Goal: Use online tool/utility: Utilize a website feature to perform a specific function

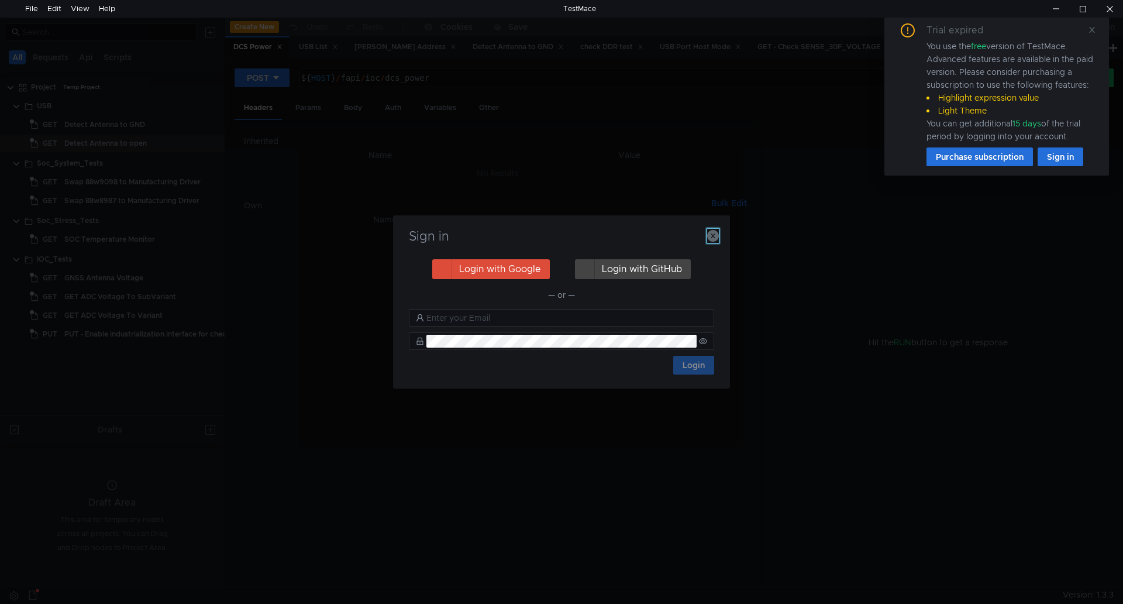
click at [716, 235] on icon "button" at bounding box center [713, 236] width 12 height 12
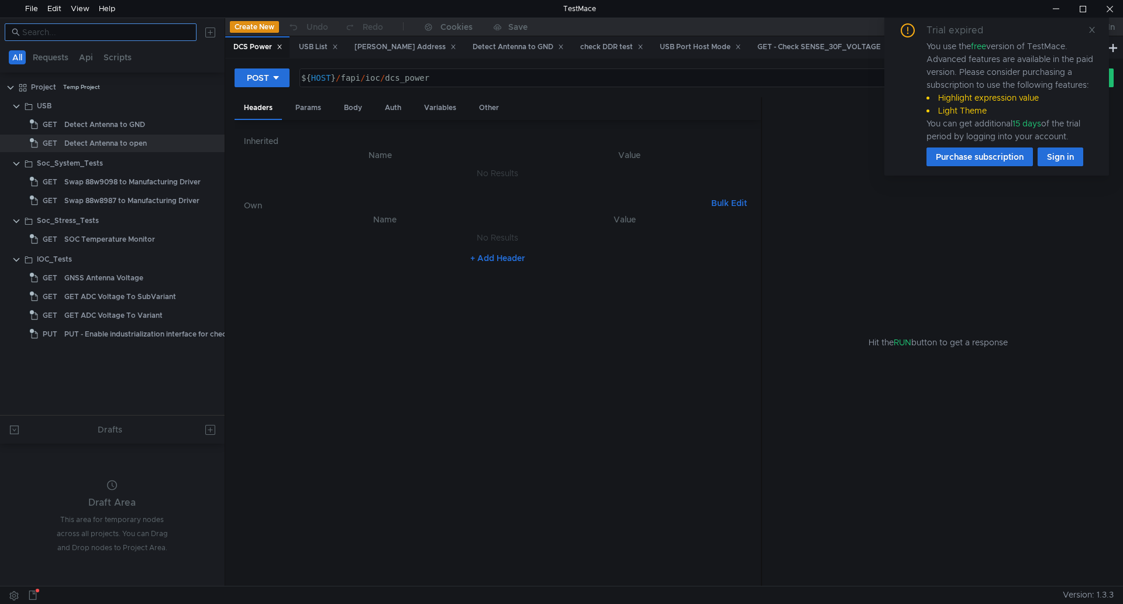
click at [115, 30] on input at bounding box center [105, 32] width 167 height 13
click at [1070, 14] on div at bounding box center [1082, 9] width 27 height 18
click at [1059, 10] on div at bounding box center [1055, 9] width 27 height 18
click at [147, 33] on input at bounding box center [105, 32] width 167 height 13
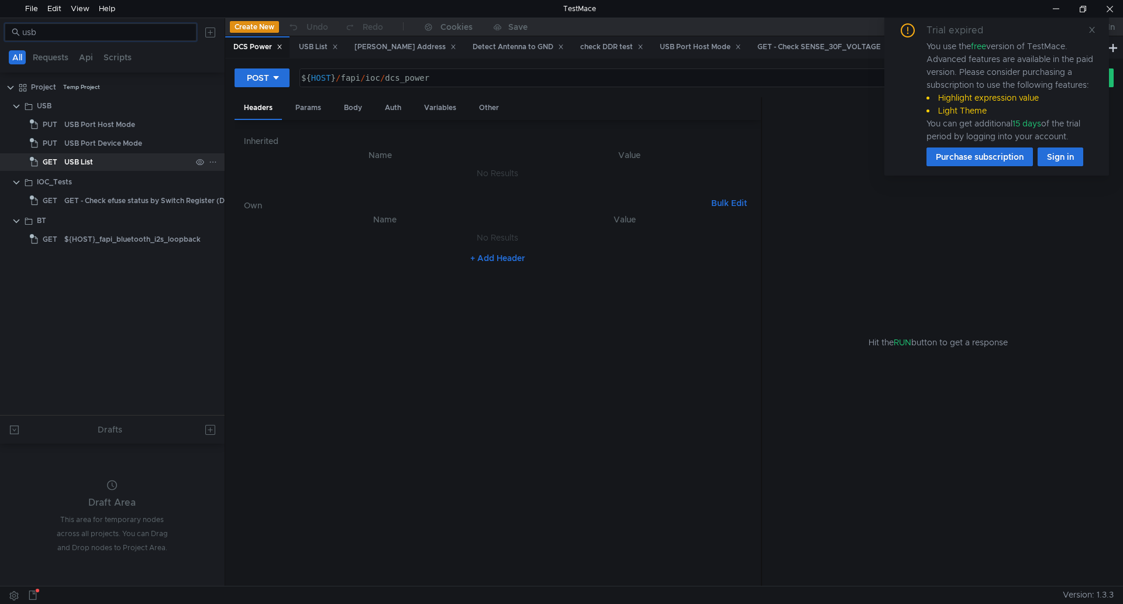
type input "usb"
click at [99, 164] on div "USB List" at bounding box center [127, 162] width 127 height 18
click at [1091, 32] on icon at bounding box center [1092, 30] width 6 height 6
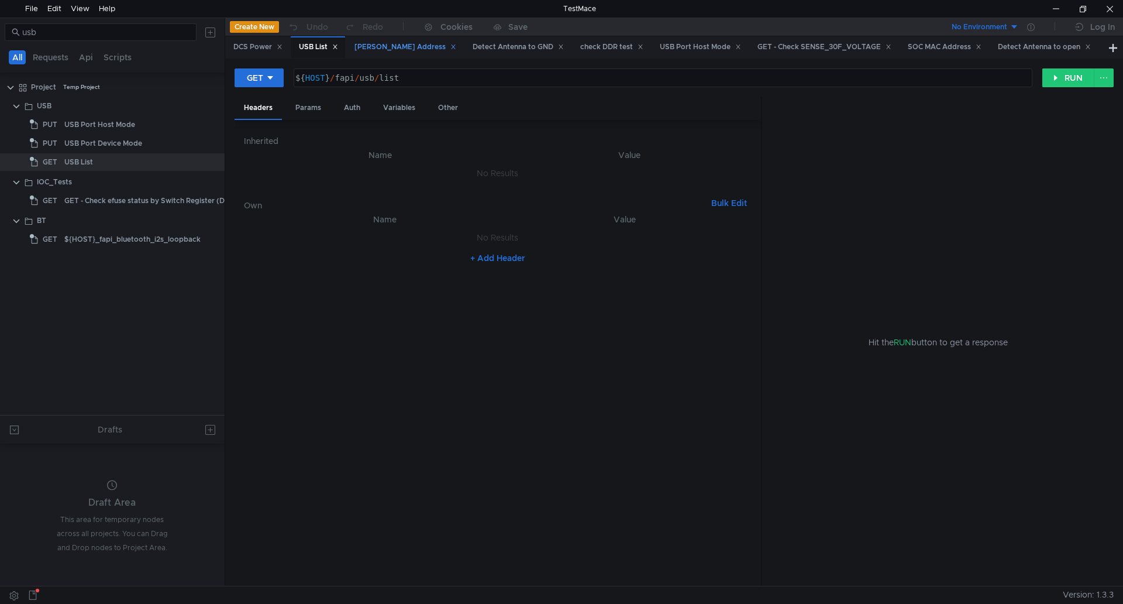
click at [450, 46] on icon at bounding box center [453, 47] width 6 height 6
click at [425, 46] on div "Detect Antenna to GND" at bounding box center [399, 47] width 91 height 12
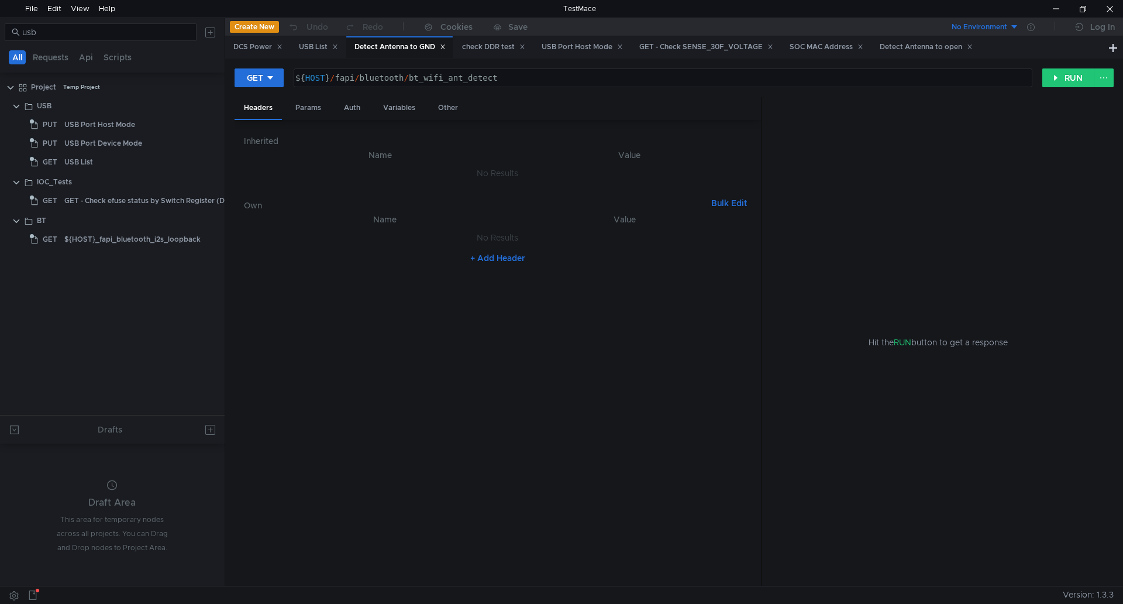
click at [446, 48] on icon at bounding box center [443, 47] width 6 height 6
click at [281, 46] on icon at bounding box center [280, 47] width 6 height 6
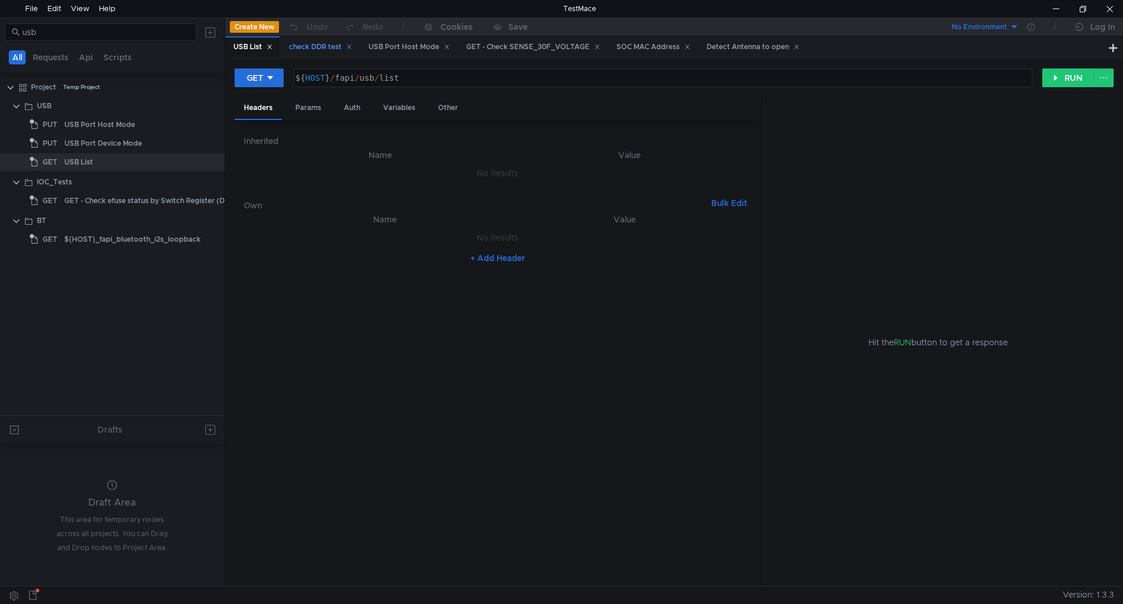
click at [351, 46] on icon at bounding box center [349, 47] width 4 height 4
click at [370, 47] on icon at bounding box center [367, 47] width 6 height 6
click at [422, 47] on icon at bounding box center [420, 47] width 4 height 4
click at [471, 47] on icon at bounding box center [469, 47] width 4 height 4
click at [363, 49] on icon at bounding box center [360, 47] width 6 height 6
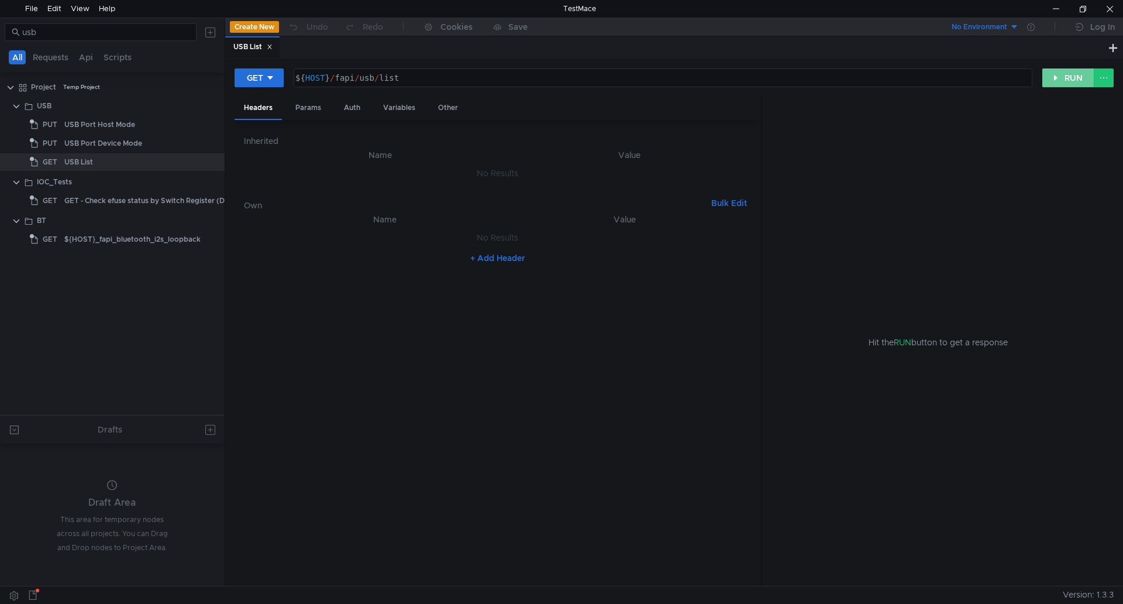
click at [1069, 82] on button "RUN" at bounding box center [1068, 77] width 52 height 19
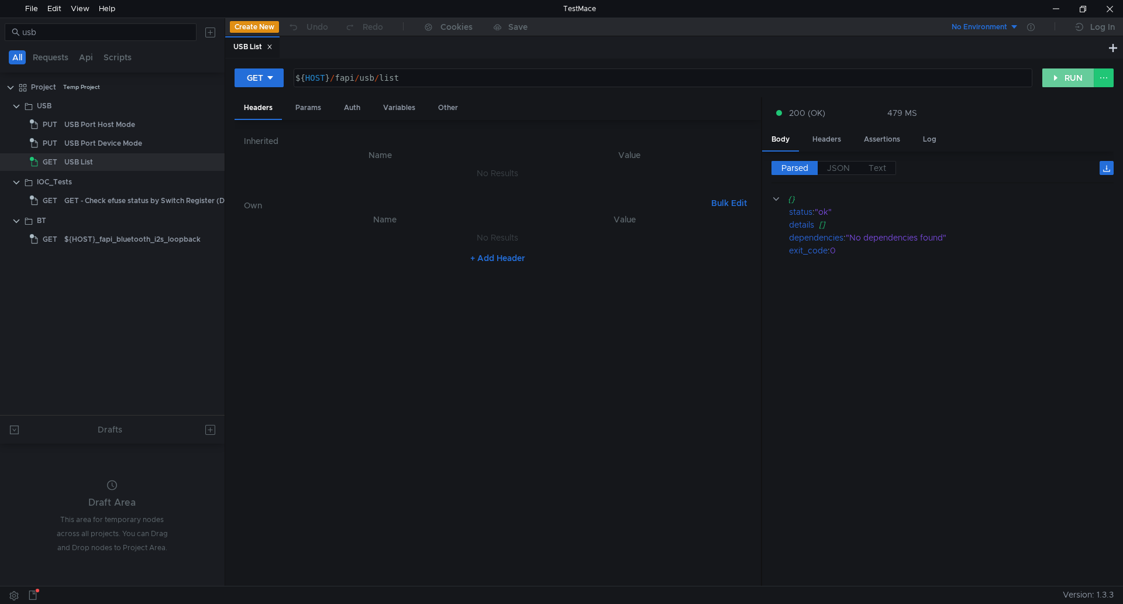
click at [1069, 82] on button "RUN" at bounding box center [1068, 77] width 52 height 19
click at [1055, 69] on button "RUN" at bounding box center [1068, 77] width 52 height 19
click at [1055, 77] on button "RUN" at bounding box center [1068, 77] width 52 height 19
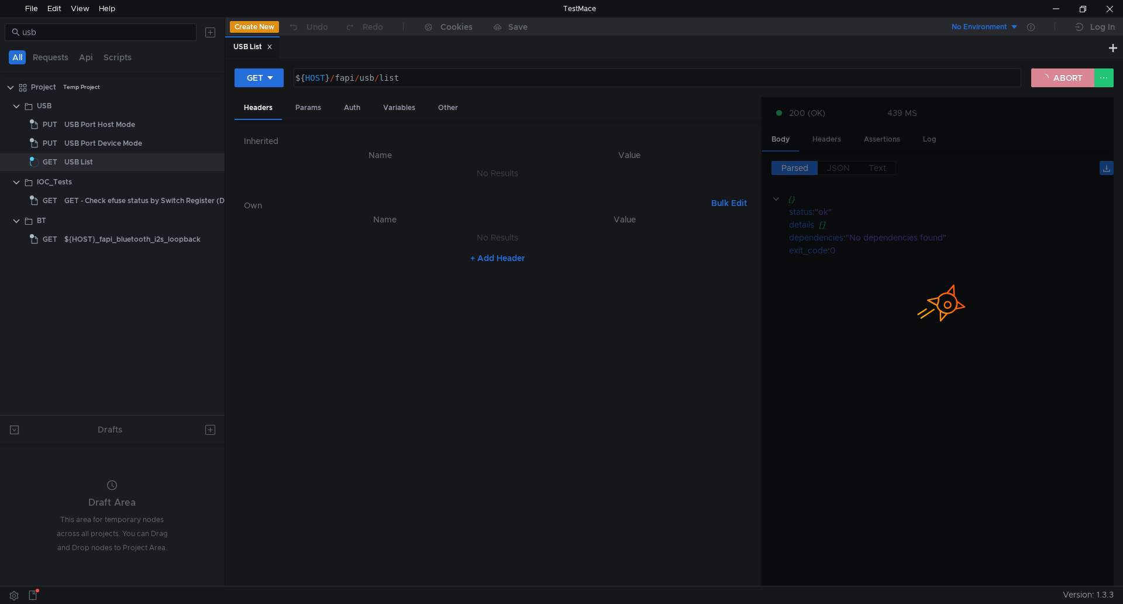
click at [1055, 77] on button "ABORT" at bounding box center [1062, 77] width 63 height 19
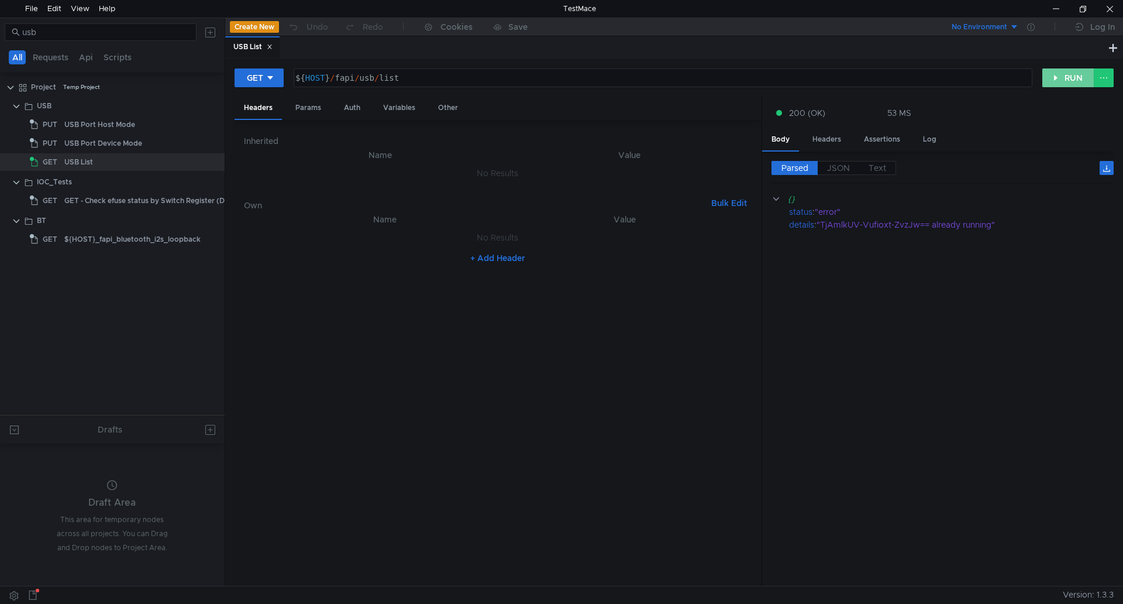
click at [1055, 77] on button "RUN" at bounding box center [1068, 77] width 52 height 19
click at [1076, 75] on button "RUN" at bounding box center [1068, 77] width 52 height 19
click at [1062, 5] on div at bounding box center [1055, 9] width 27 height 18
click at [1113, 9] on div at bounding box center [1109, 9] width 27 height 18
